Goal: Task Accomplishment & Management: Use online tool/utility

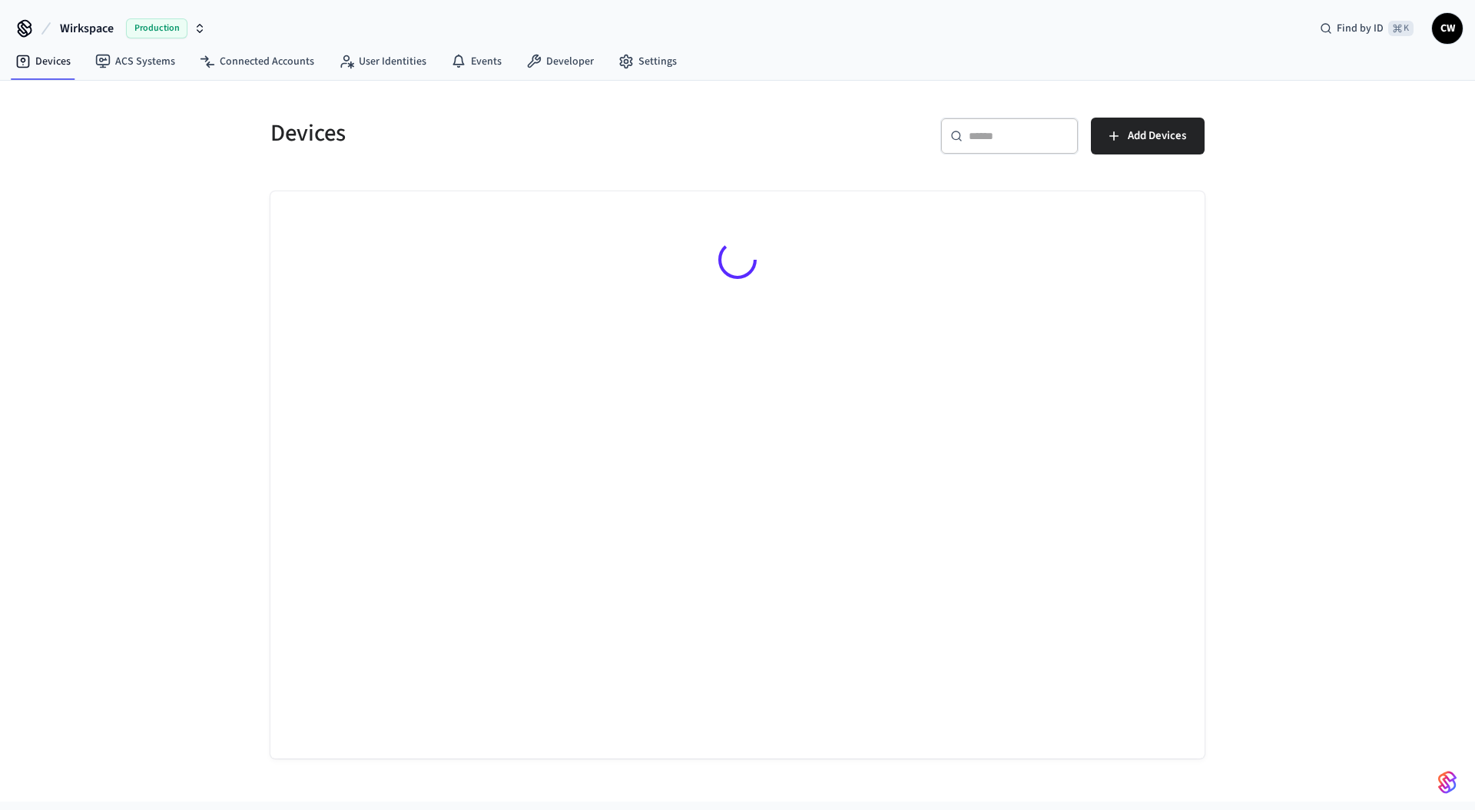
click at [90, 22] on span "Wirkspace" at bounding box center [87, 28] width 54 height 18
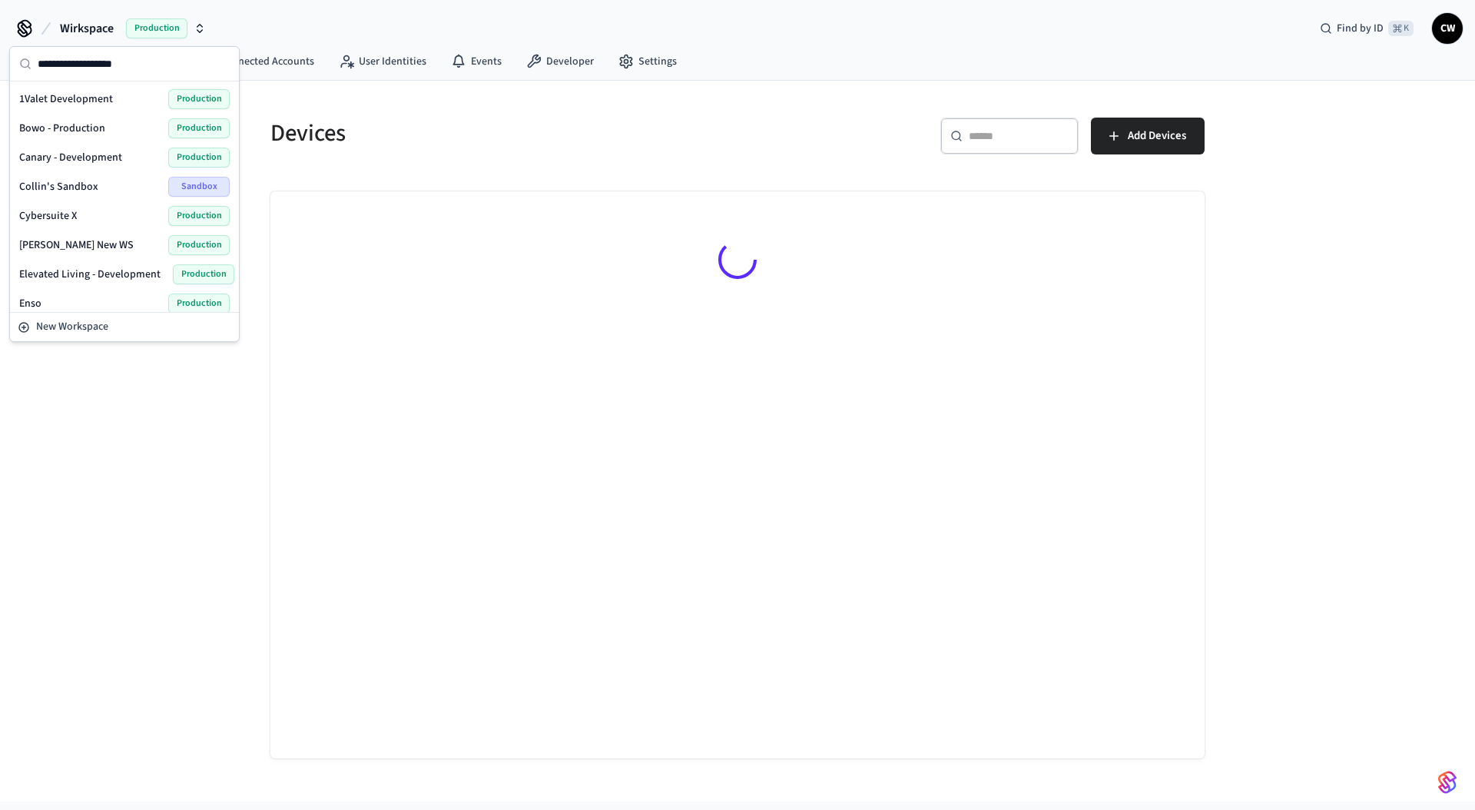
scroll to position [914, 0]
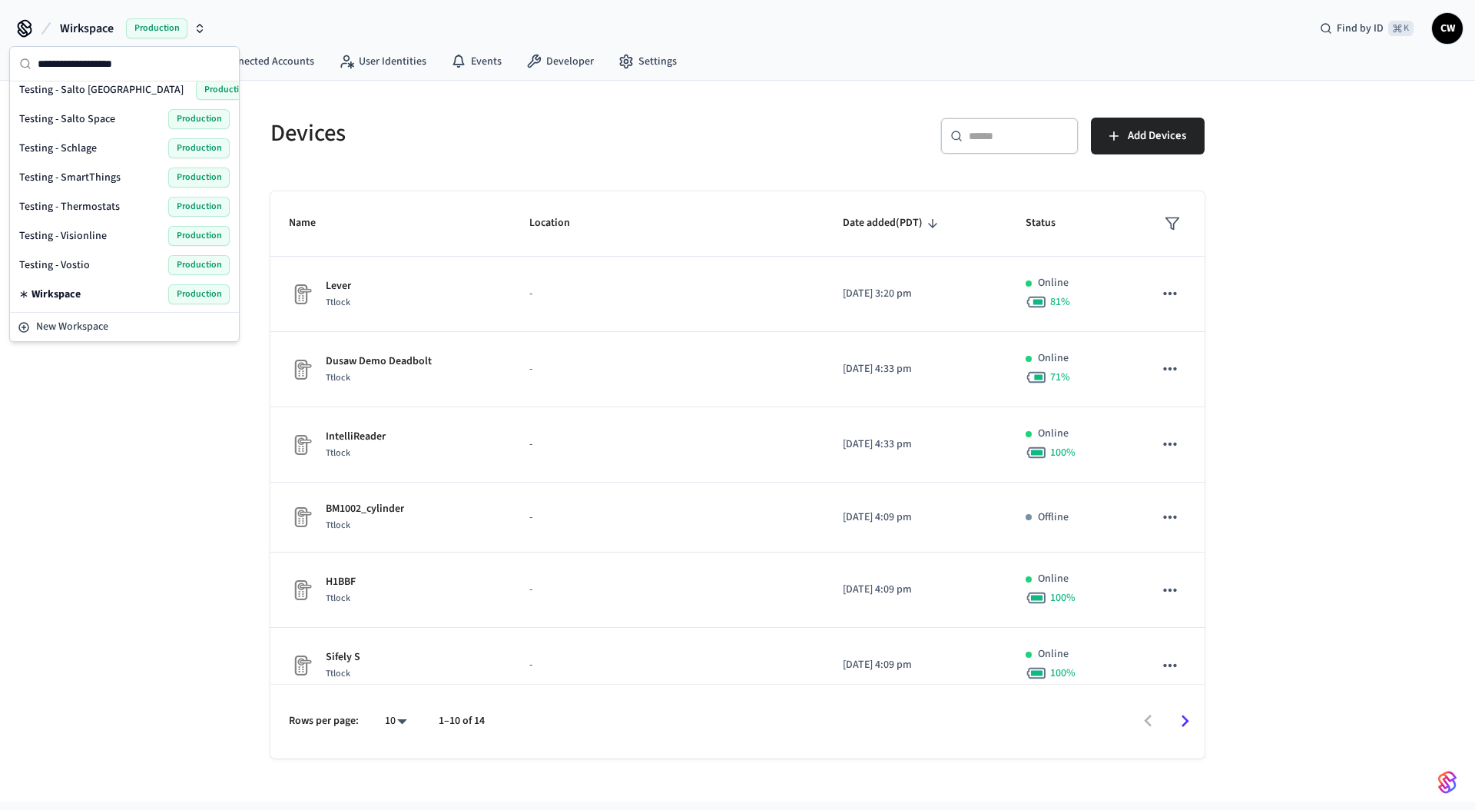
click at [84, 236] on span "Testing - Visionline" at bounding box center [63, 235] width 88 height 15
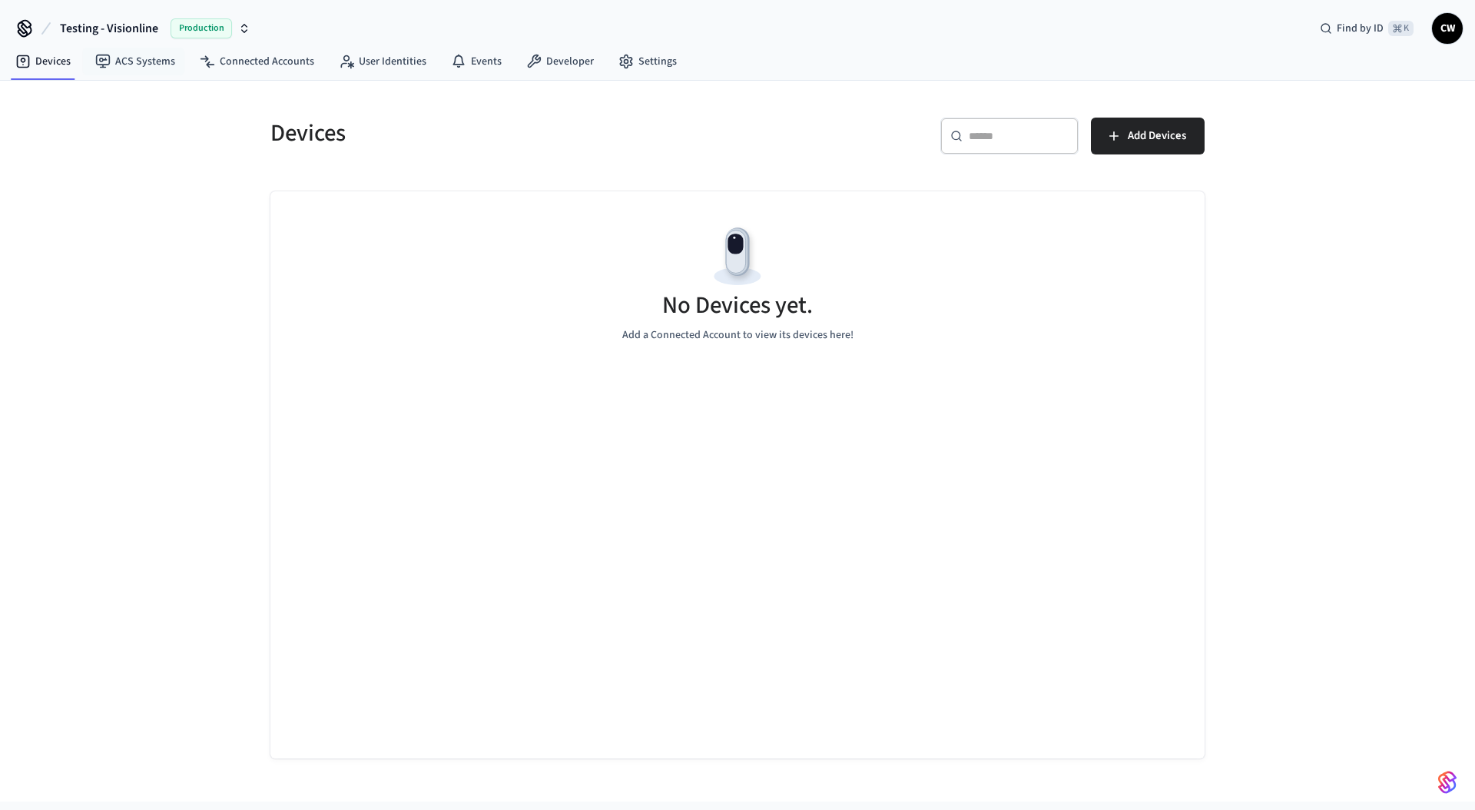
click at [109, 28] on span "Testing - Visionline" at bounding box center [109, 28] width 98 height 18
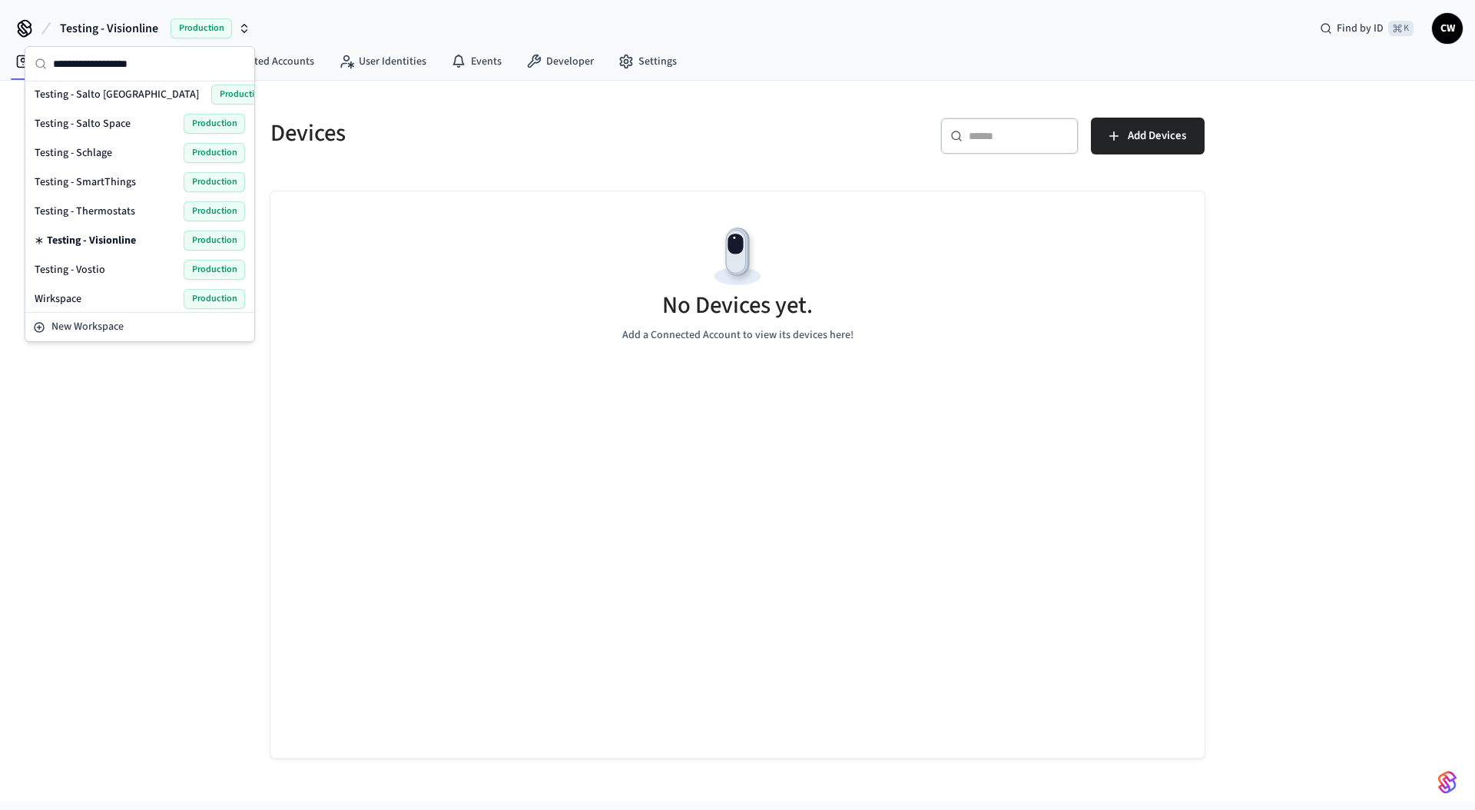
scroll to position [910, 0]
click at [119, 266] on div "Testing - Vostio Production" at bounding box center [140, 269] width 210 height 20
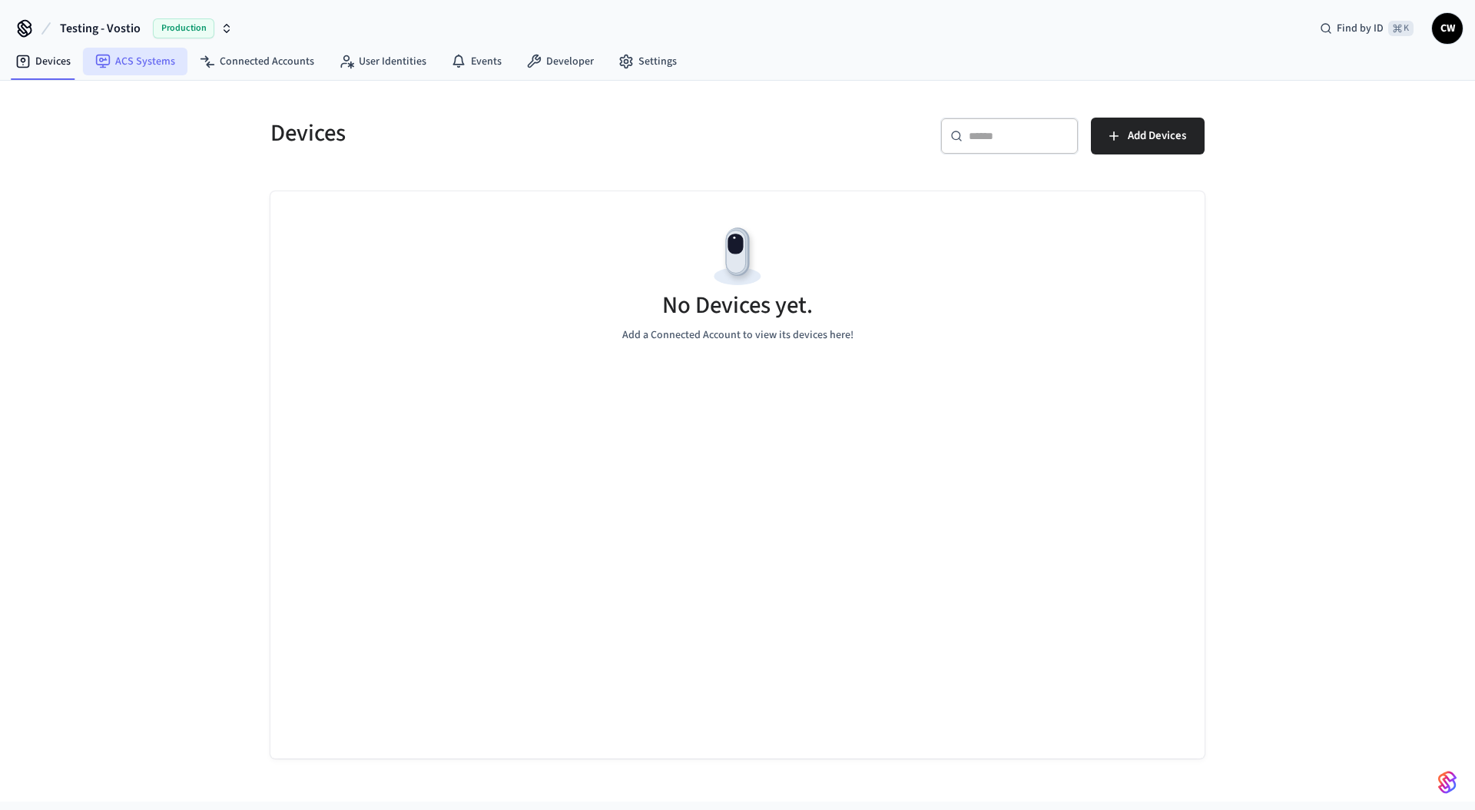
click at [137, 59] on link "ACS Systems" at bounding box center [135, 62] width 104 height 28
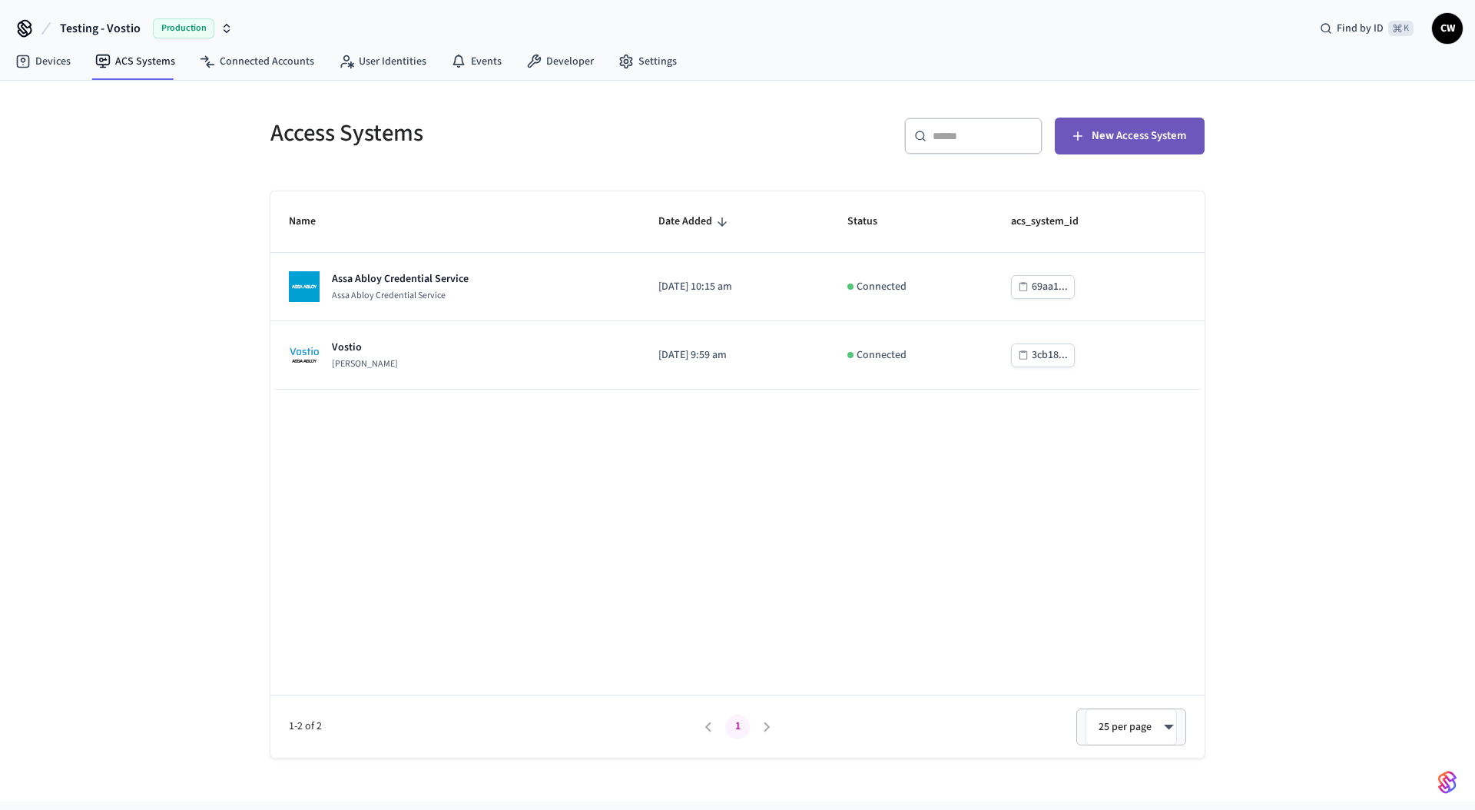
click at [1135, 128] on span "New Access System" at bounding box center [1139, 136] width 94 height 20
click at [122, 21] on span "Testing - Vostio" at bounding box center [100, 28] width 81 height 18
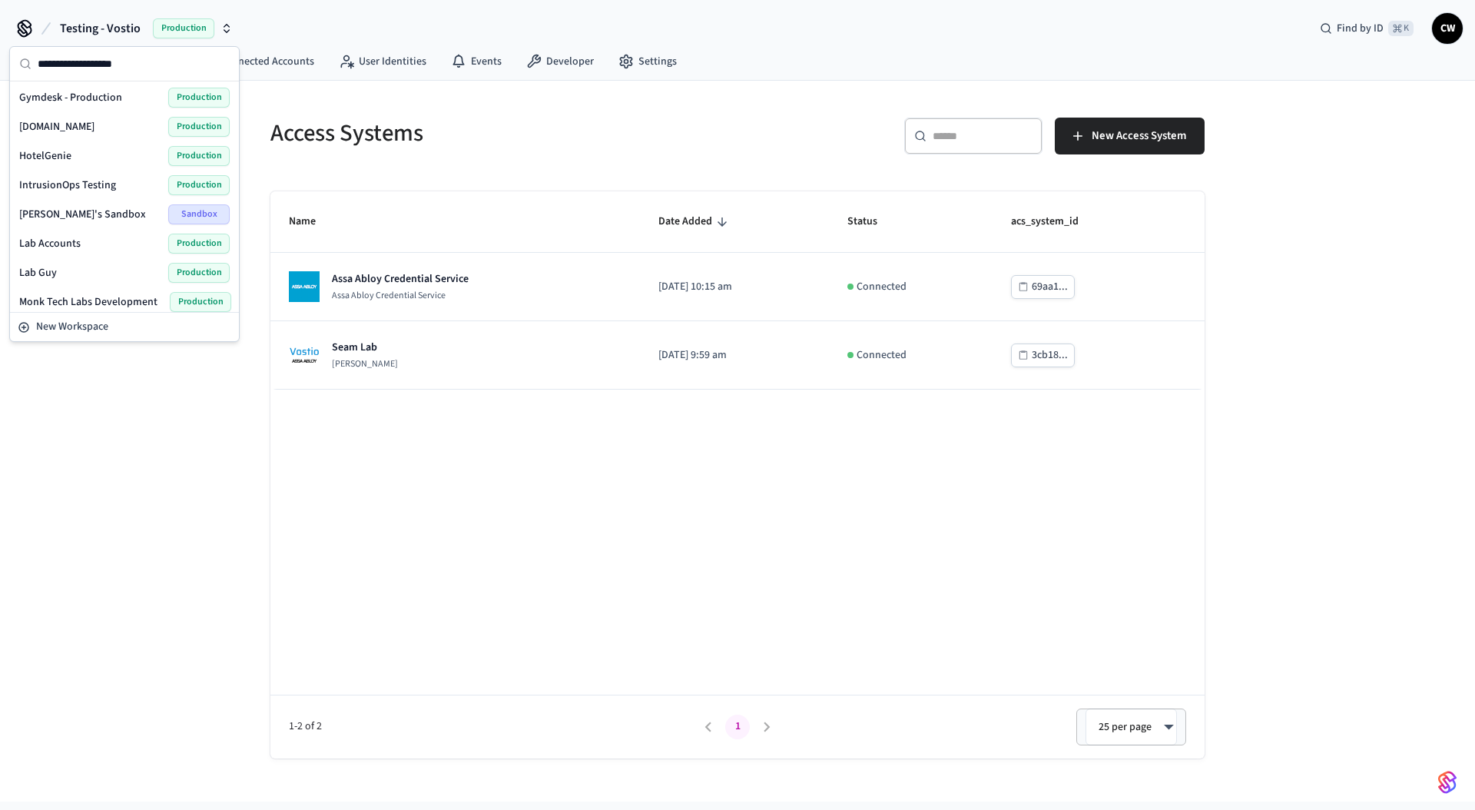
scroll to position [905, 0]
click at [92, 239] on span "Testing - Visionline" at bounding box center [63, 244] width 88 height 15
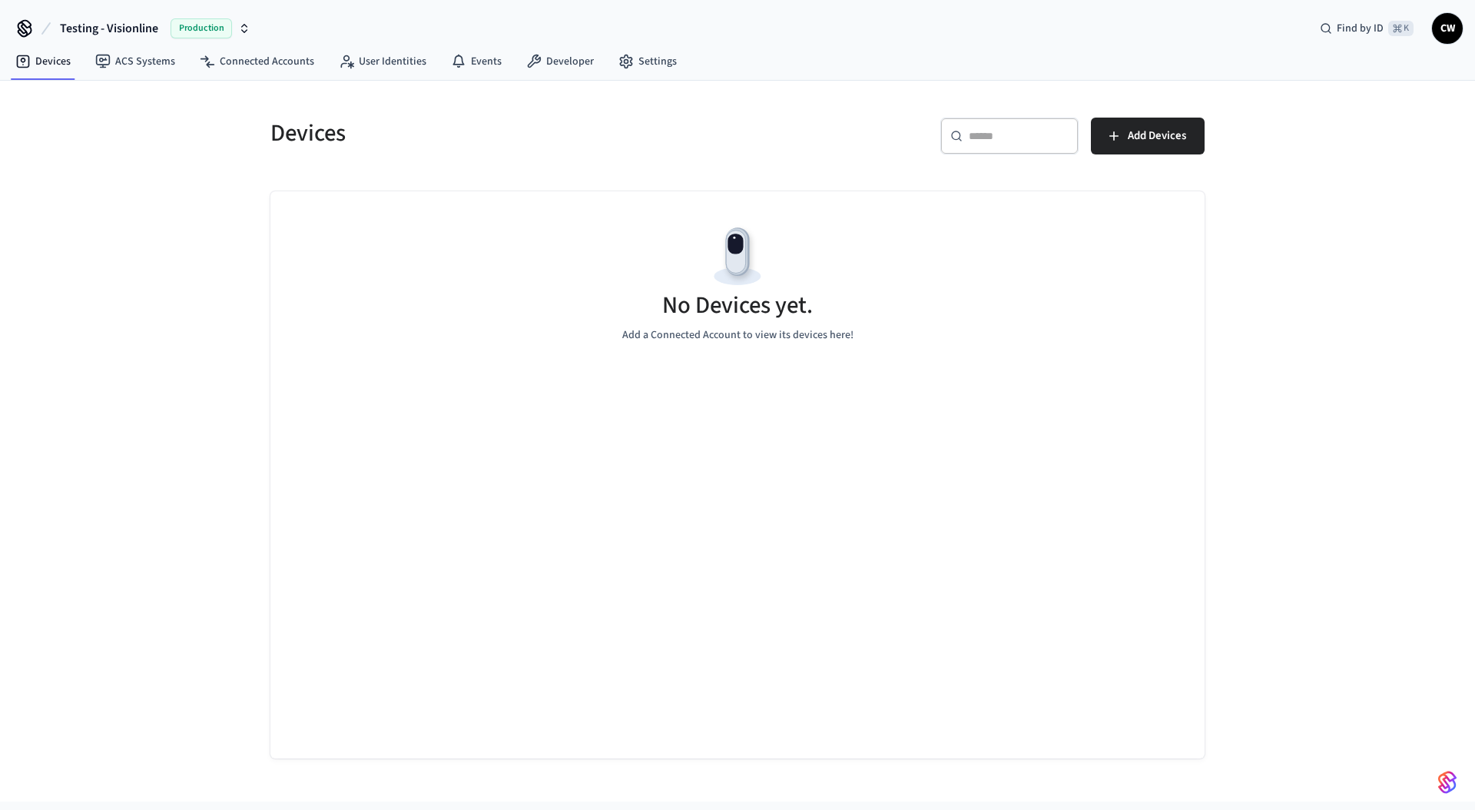
drag, startPoint x: 150, startPoint y: 291, endPoint x: 306, endPoint y: 138, distance: 218.4
click at [151, 290] on div "Devices ​ ​ Add Devices No Devices yet. Add a Connected Account to view its dev…" at bounding box center [737, 441] width 1475 height 721
click at [147, 58] on link "ACS Systems" at bounding box center [135, 62] width 104 height 28
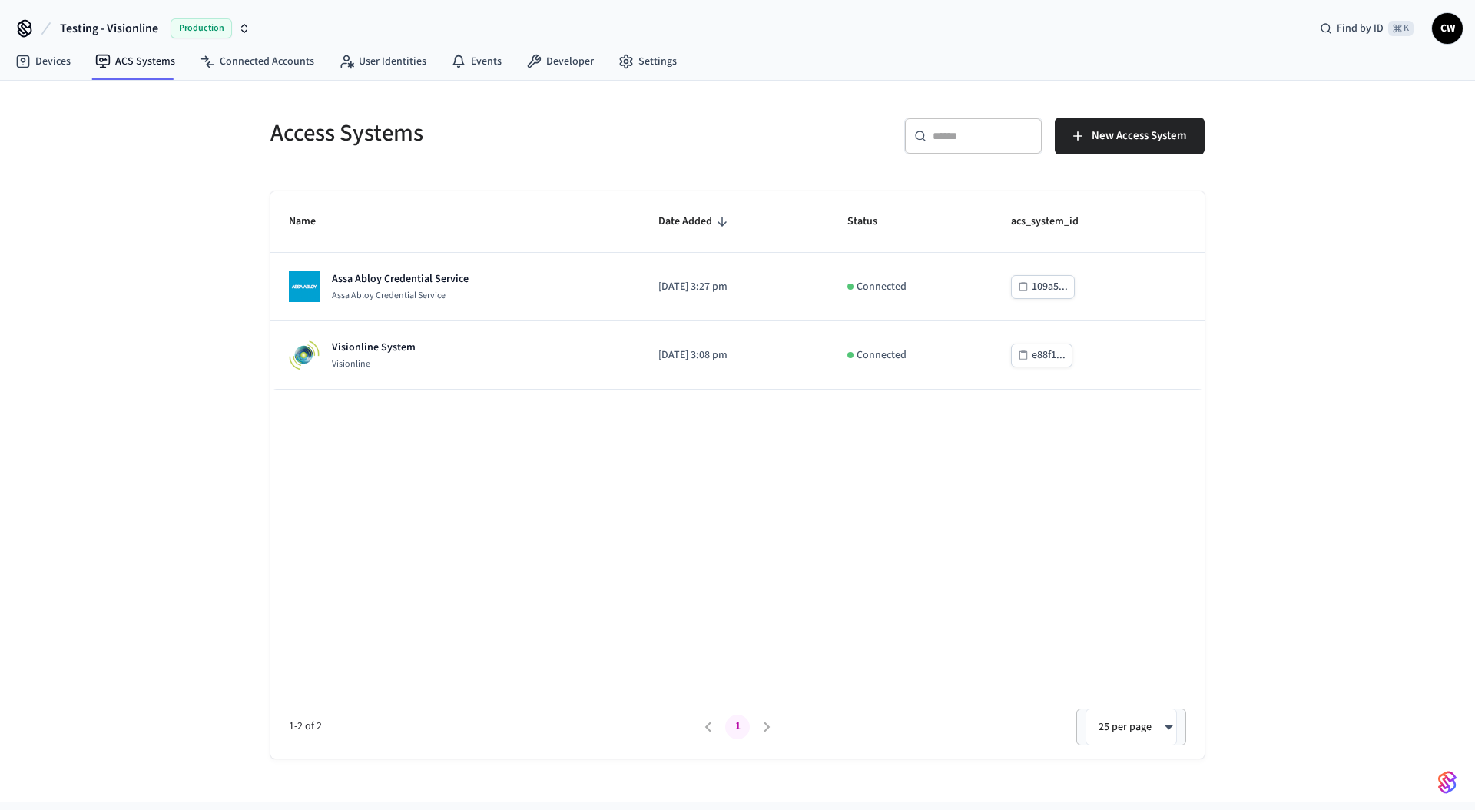
drag, startPoint x: 189, startPoint y: 234, endPoint x: 205, endPoint y: 239, distance: 16.8
click at [190, 234] on div "Access Systems ​ ​ New Access System Name Date Added Status acs_system_id Assa …" at bounding box center [737, 441] width 1475 height 721
click at [1172, 128] on span "New Access System" at bounding box center [1139, 136] width 94 height 20
click at [228, 485] on div "Access Systems ​ ​ New Access System Name Date Added Status acs_system_id Assa …" at bounding box center [737, 441] width 1475 height 721
click at [156, 216] on div "Access Systems ​ ​ New Access System Name Date Added Status acs_system_id Assa …" at bounding box center [737, 441] width 1475 height 721
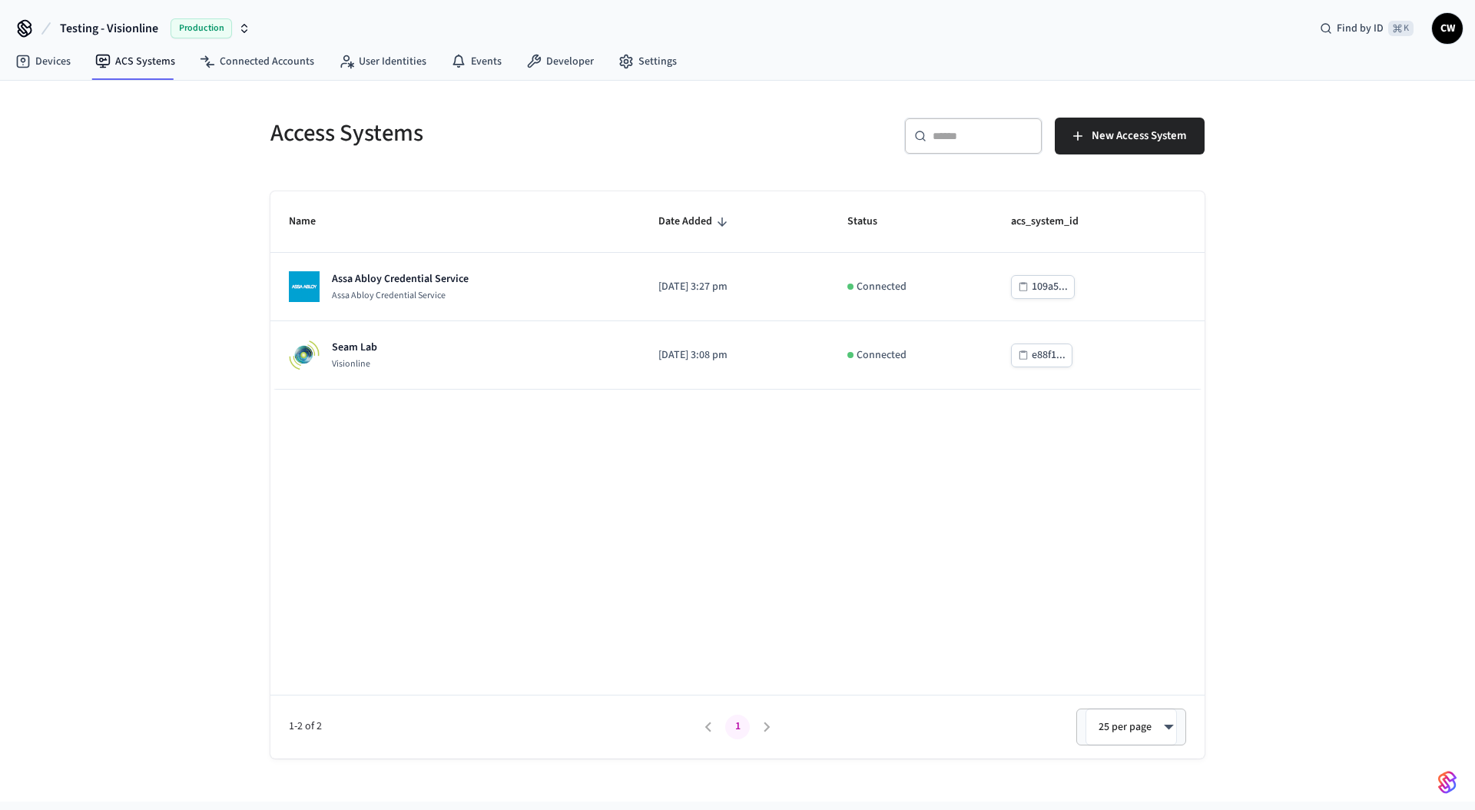
click at [191, 313] on div "Access Systems ​ ​ New Access System Name Date Added Status acs_system_id Assa …" at bounding box center [737, 441] width 1475 height 721
click at [177, 283] on div "Access Systems ​ ​ New Access System Name Date Added Status acs_system_id Assa …" at bounding box center [737, 441] width 1475 height 721
click at [223, 334] on div "Access Systems ​ ​ New Access System Name Date Added Status acs_system_id Assa …" at bounding box center [737, 441] width 1475 height 721
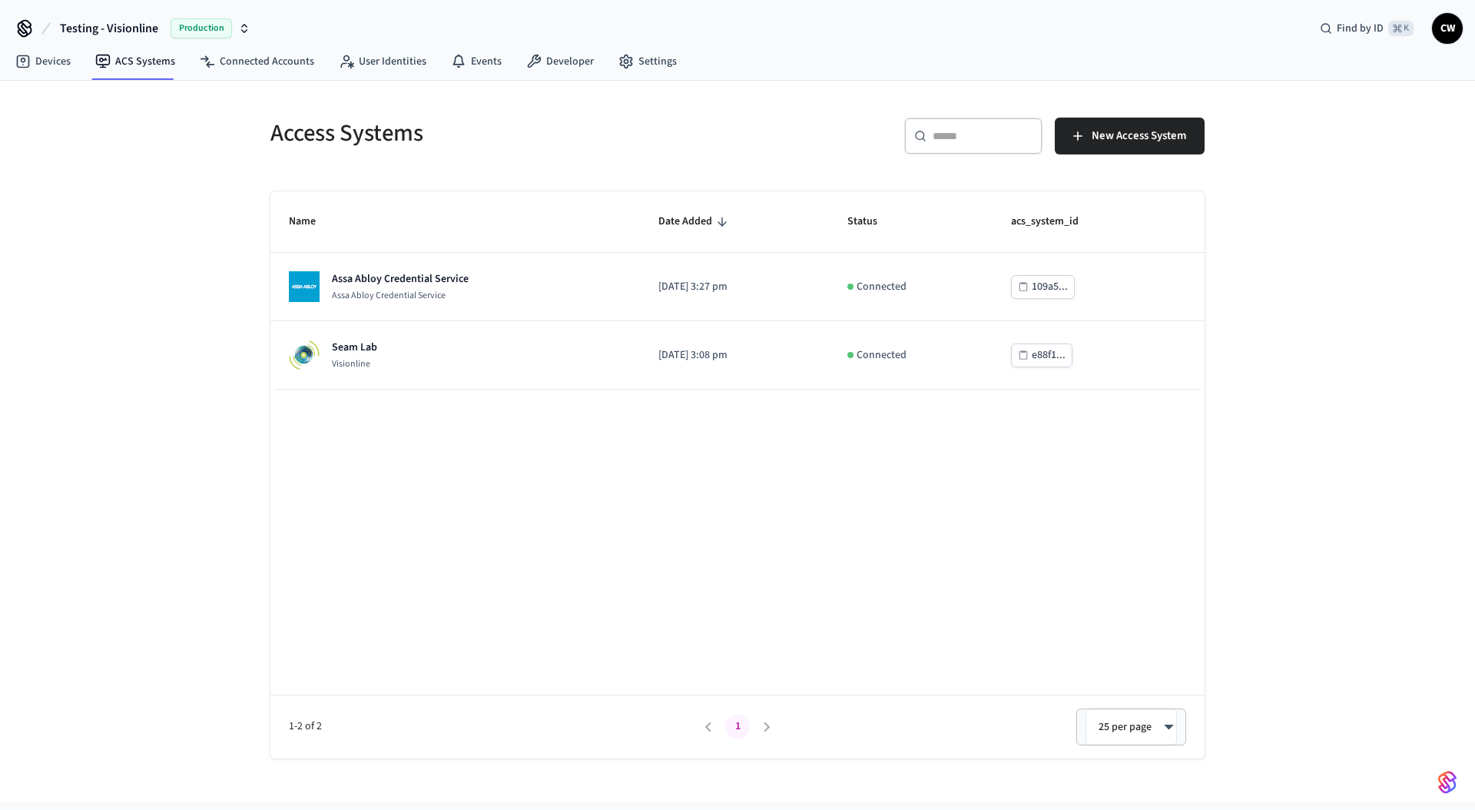
click at [223, 334] on div "Access Systems ​ ​ New Access System Name Date Added Status acs_system_id Assa …" at bounding box center [737, 441] width 1475 height 721
click at [226, 337] on div "Access Systems ​ ​ New Access System Name Date Added Status acs_system_id Assa …" at bounding box center [737, 441] width 1475 height 721
click at [164, 288] on div "Access Systems ​ ​ New Access System Name Date Added Status acs_system_id Assa …" at bounding box center [737, 441] width 1475 height 721
click at [210, 219] on div "Access Systems ​ ​ New Access System Name Date Added Status acs_system_id Assa …" at bounding box center [737, 441] width 1475 height 721
